Goal: Transaction & Acquisition: Purchase product/service

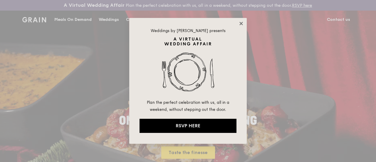
click at [241, 22] on icon at bounding box center [240, 23] width 5 height 5
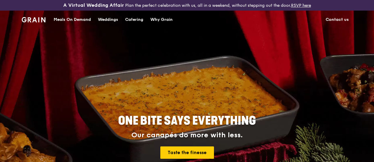
click at [64, 24] on div "Meals On Demand" at bounding box center [72, 20] width 37 height 18
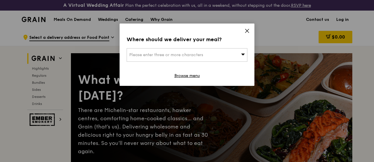
click at [244, 30] on div "Where should we deliver your meal? Please enter three or more characters Browse…" at bounding box center [187, 54] width 135 height 62
click at [249, 30] on icon at bounding box center [247, 30] width 5 height 5
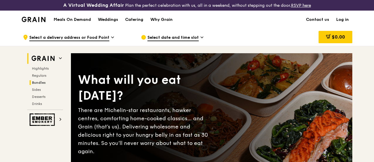
click at [38, 85] on span "Bundles" at bounding box center [39, 82] width 14 height 4
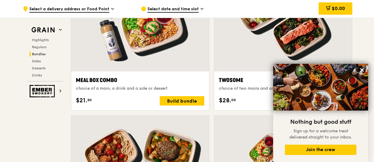
scroll to position [969, 0]
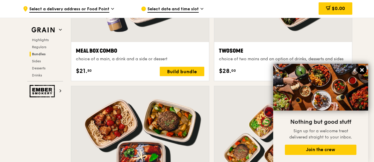
click at [362, 70] on icon at bounding box center [363, 70] width 4 height 4
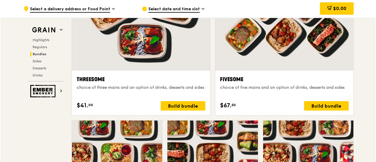
scroll to position [1057, 0]
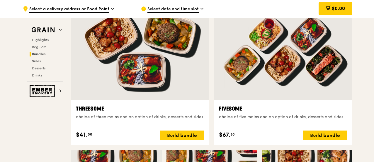
click at [267, 85] on div at bounding box center [284, 49] width 138 height 102
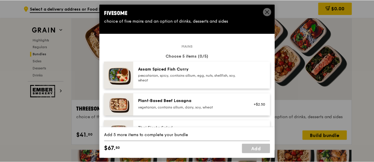
scroll to position [29, 0]
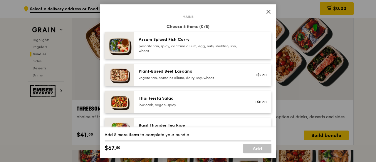
click at [223, 45] on div "pescatarian, spicy, contains allium, egg, nuts, shellfish, soy, wheat" at bounding box center [191, 48] width 105 height 9
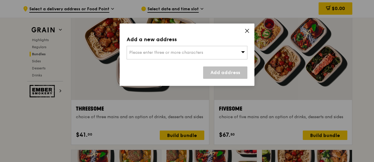
click at [237, 54] on div "Please enter three or more characters" at bounding box center [187, 52] width 121 height 13
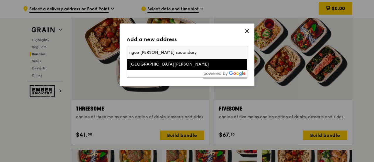
type input "ngee [PERSON_NAME] secondary"
click at [196, 60] on li "[GEOGRAPHIC_DATA][PERSON_NAME]" at bounding box center [187, 64] width 120 height 11
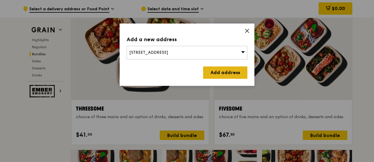
click at [218, 72] on link "Add address" at bounding box center [225, 72] width 44 height 12
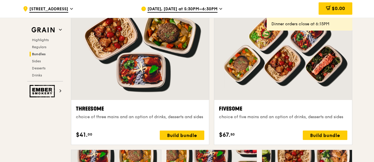
click at [189, 8] on span "[DATE], [DATE] at 5:30PM–6:30PM" at bounding box center [183, 9] width 70 height 6
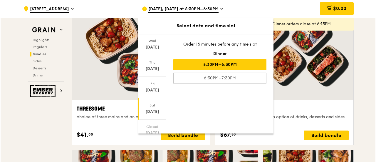
scroll to position [80, 0]
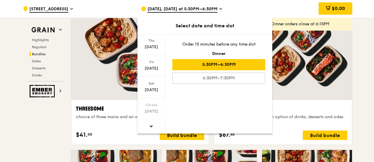
click at [148, 124] on div at bounding box center [152, 126] width 28 height 15
click at [151, 126] on icon at bounding box center [152, 126] width 4 height 2
click at [153, 89] on div "[DATE]" at bounding box center [152, 90] width 26 height 6
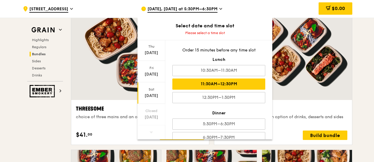
click at [244, 80] on div "11:30AM–12:30PM" at bounding box center [219, 83] width 93 height 11
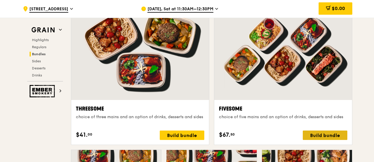
click at [322, 140] on div "Build bundle" at bounding box center [325, 134] width 45 height 9
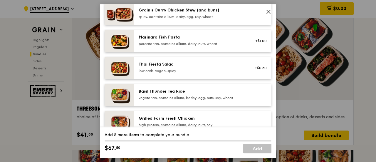
scroll to position [0, 0]
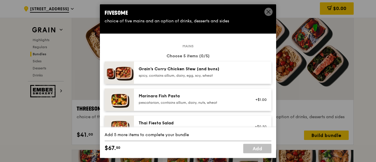
click at [217, 75] on div "spicy, contains allium, dairy, egg, soy, wheat" at bounding box center [191, 75] width 105 height 5
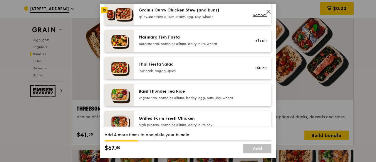
click at [212, 92] on div "Basil Thunder Tea Rice" at bounding box center [191, 91] width 105 height 6
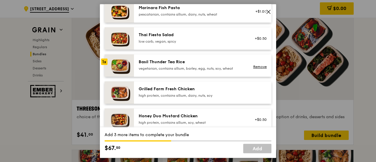
click at [210, 93] on div "high protein, contains allium, dairy, nuts, soy" at bounding box center [191, 95] width 105 height 5
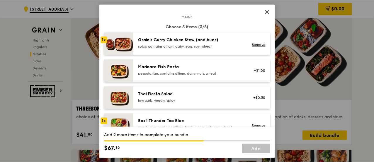
scroll to position [59, 0]
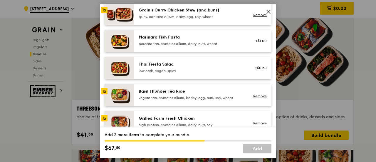
click at [185, 117] on div "Grilled Farm Fresh Chicken" at bounding box center [191, 118] width 105 height 6
click at [192, 94] on div "Basil Thunder Tea Rice vegetarian, contains allium, barley, egg, nuts, soy, whe…" at bounding box center [191, 94] width 105 height 12
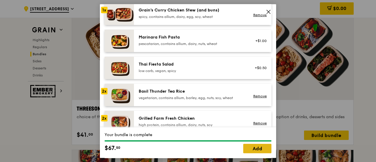
click at [255, 148] on link "Add" at bounding box center [257, 147] width 28 height 9
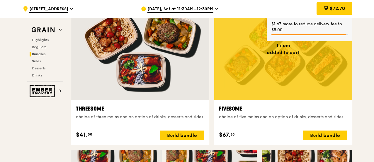
click at [335, 10] on span "$72.70" at bounding box center [337, 9] width 15 height 6
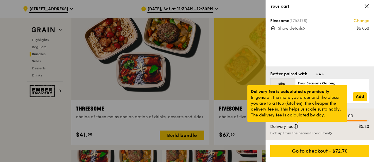
click at [297, 123] on div at bounding box center [297, 121] width 3 height 1
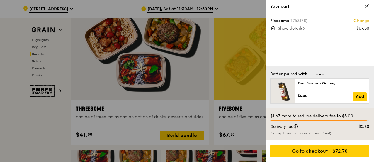
click at [365, 6] on icon at bounding box center [366, 6] width 5 height 5
